Goal: Find specific page/section: Find specific page/section

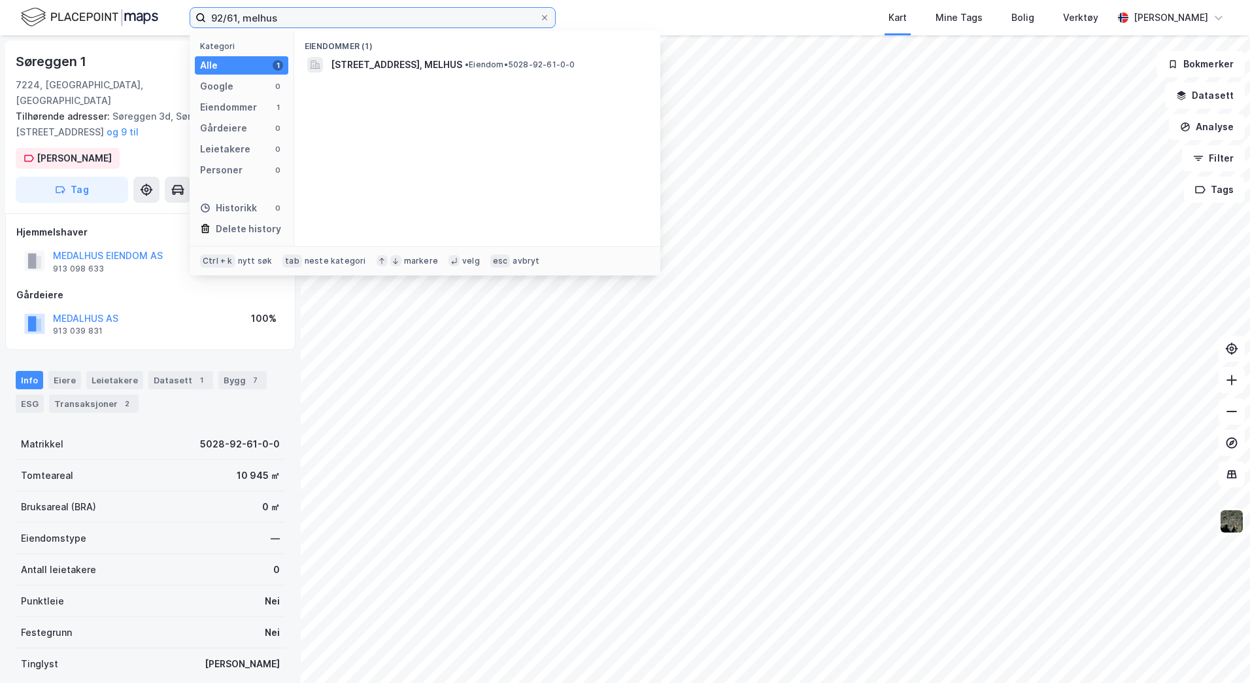
drag, startPoint x: 279, startPoint y: 18, endPoint x: 191, endPoint y: 17, distance: 88.3
click at [191, 17] on label "92/61, melhus" at bounding box center [373, 17] width 366 height 21
click at [216, 12] on input "37/147, melhus" at bounding box center [372, 18] width 333 height 20
type input "36/147, melhus"
click at [380, 63] on span "Bergljots veg 2, 7227, GIMSE, MELHUS" at bounding box center [417, 65] width 172 height 16
